Goal: Check status: Check status

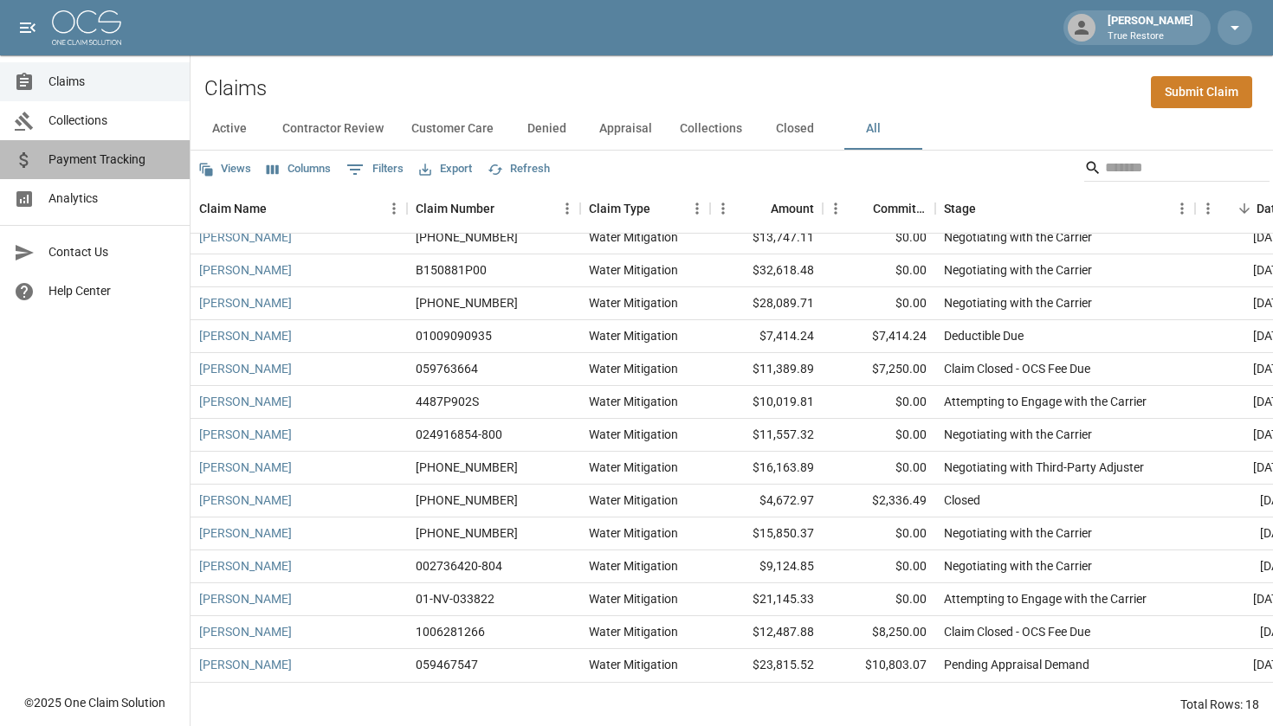
click at [167, 159] on span "Payment Tracking" at bounding box center [111, 160] width 127 height 18
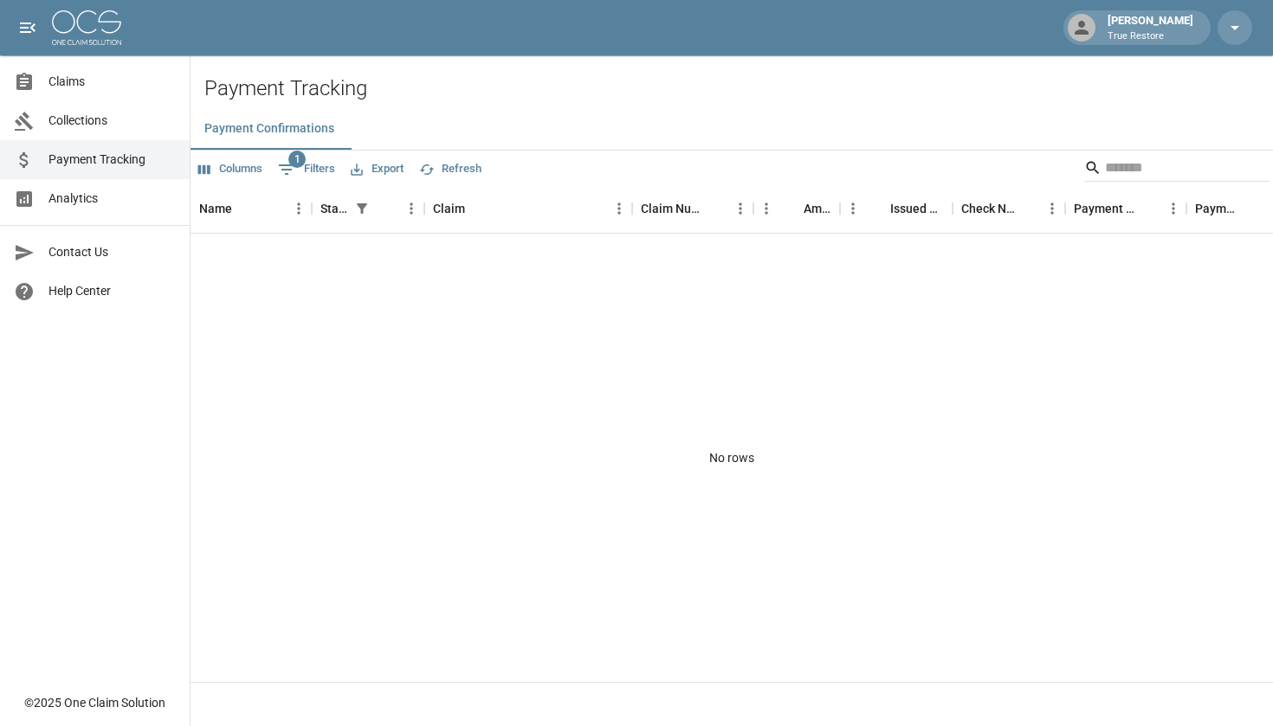
click at [152, 118] on span "Collections" at bounding box center [111, 121] width 127 height 18
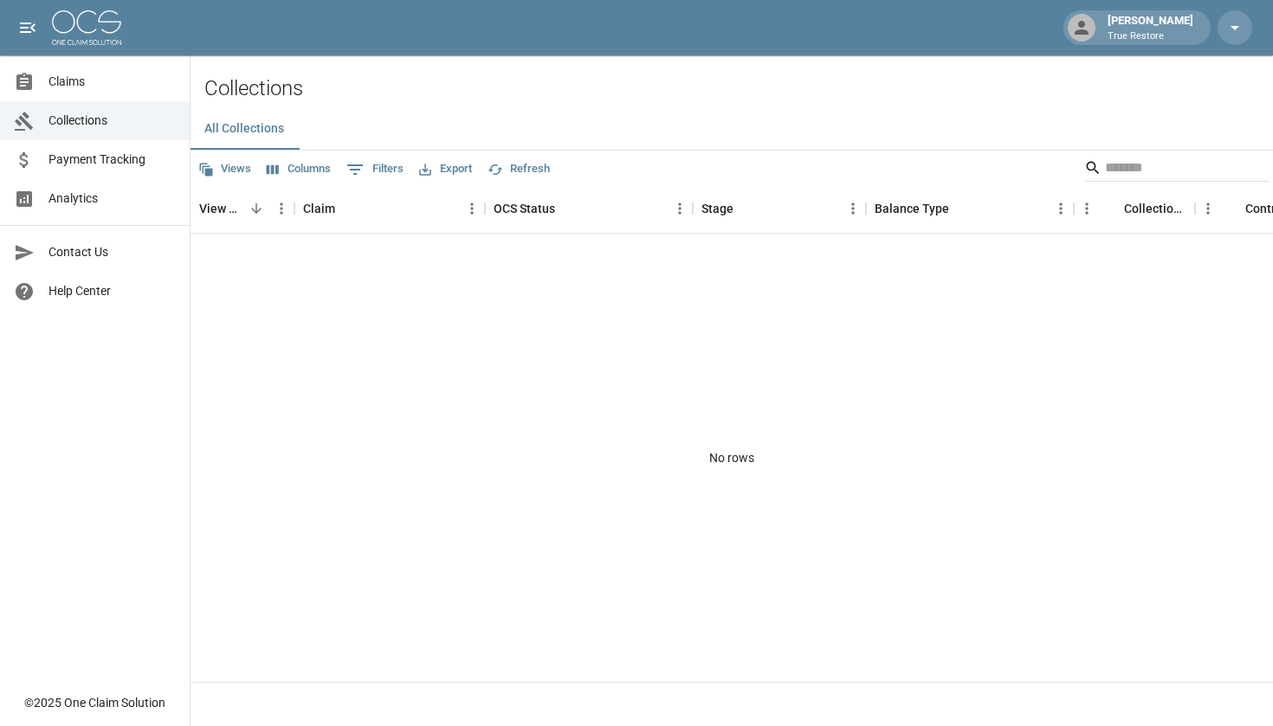
click at [149, 87] on span "Claims" at bounding box center [111, 82] width 127 height 18
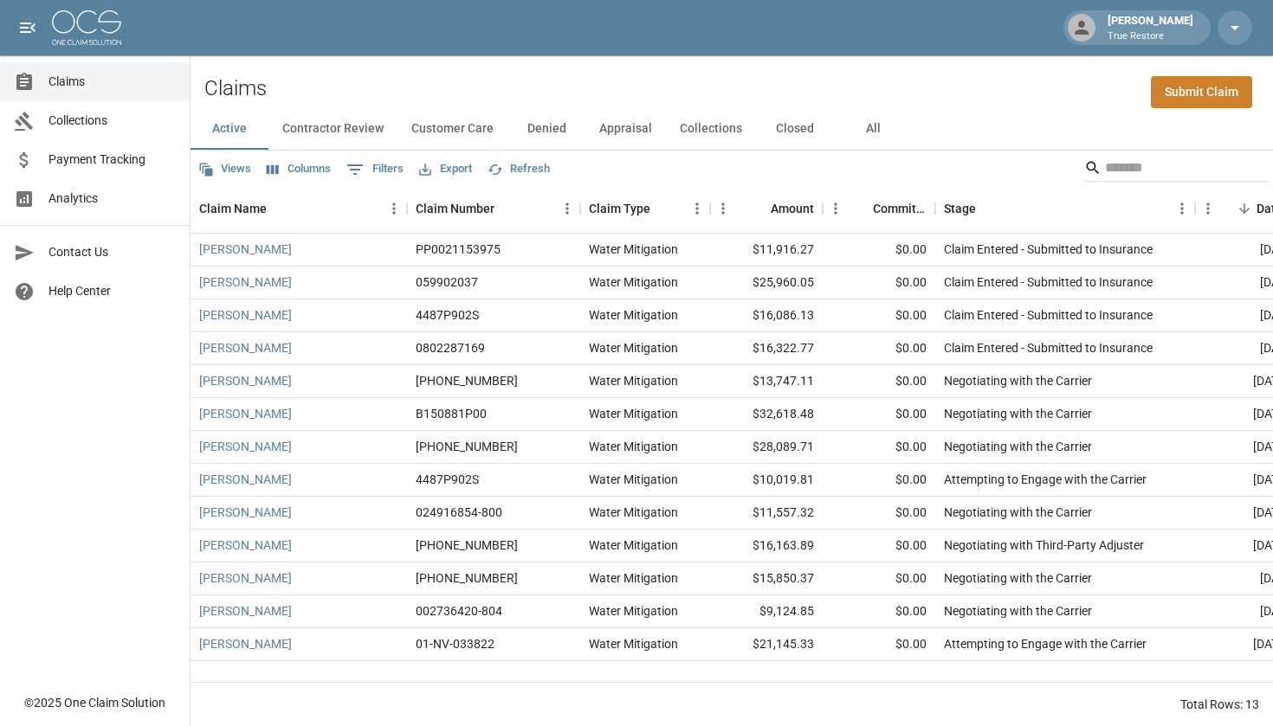
click at [869, 121] on button "All" at bounding box center [873, 129] width 78 height 42
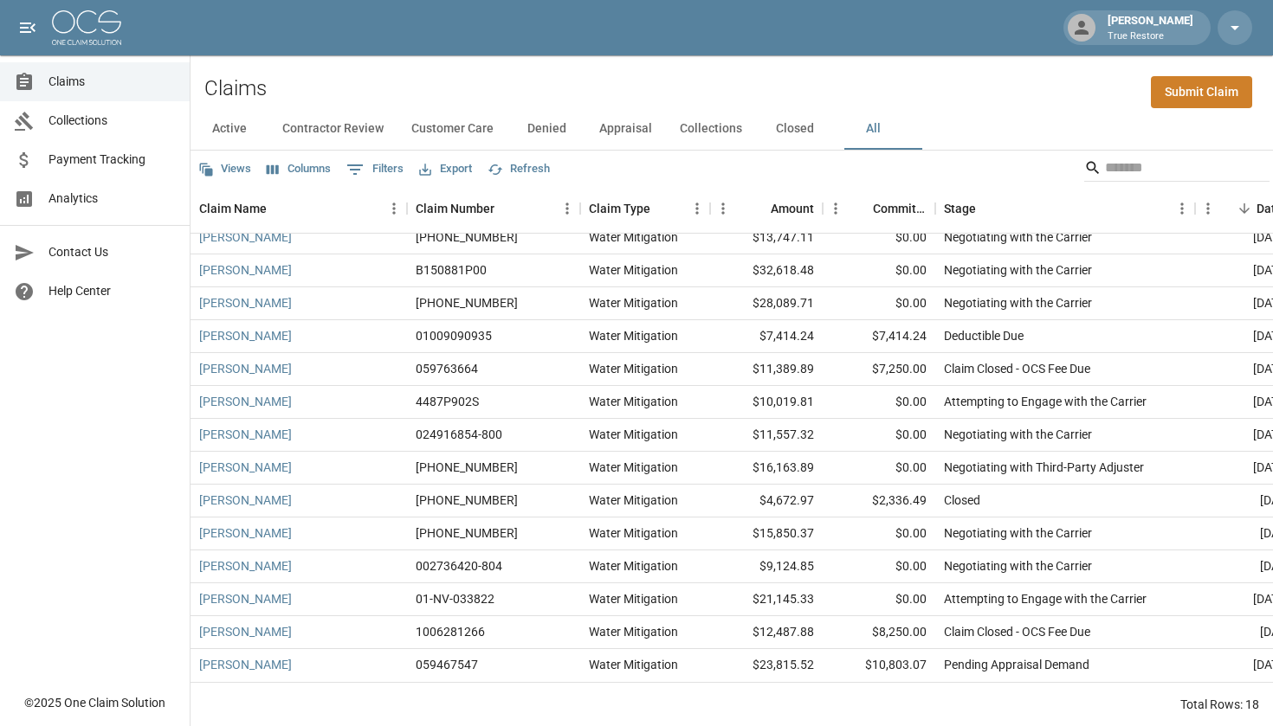
scroll to position [144, 0]
click at [240, 631] on link "[PERSON_NAME]" at bounding box center [245, 631] width 93 height 17
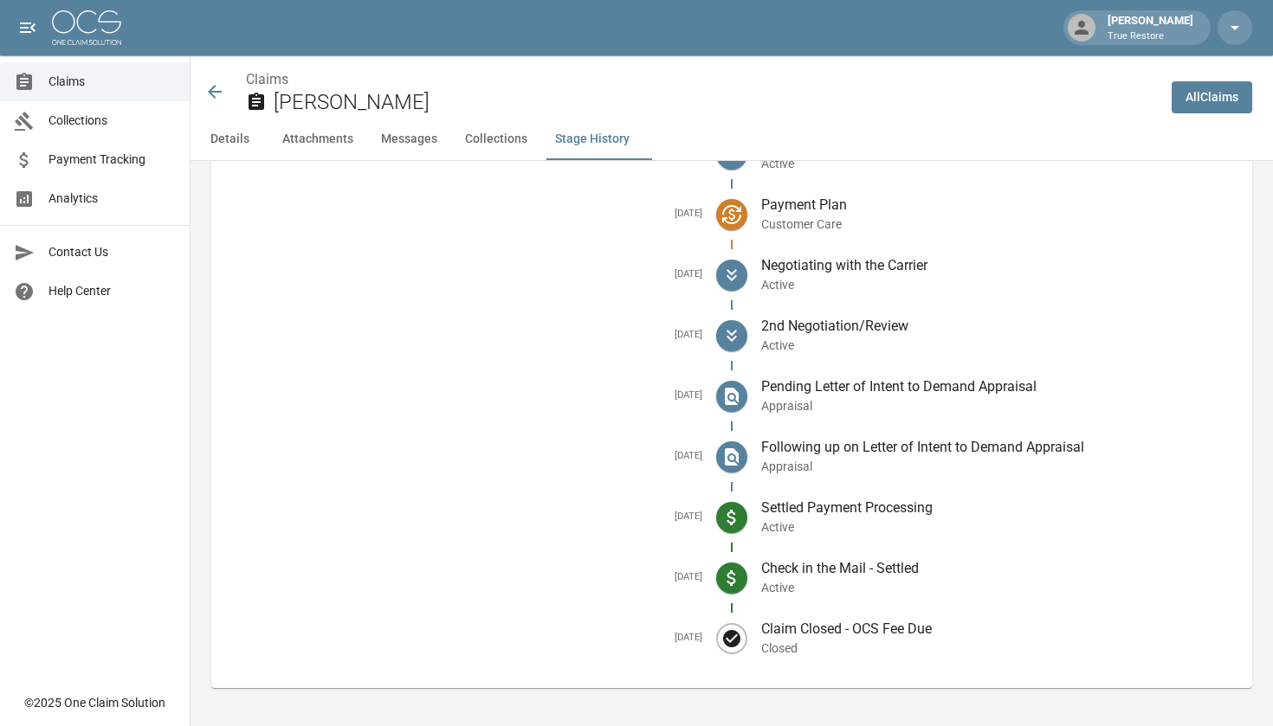
scroll to position [2535, 0]
